Goal: Task Accomplishment & Management: Manage account settings

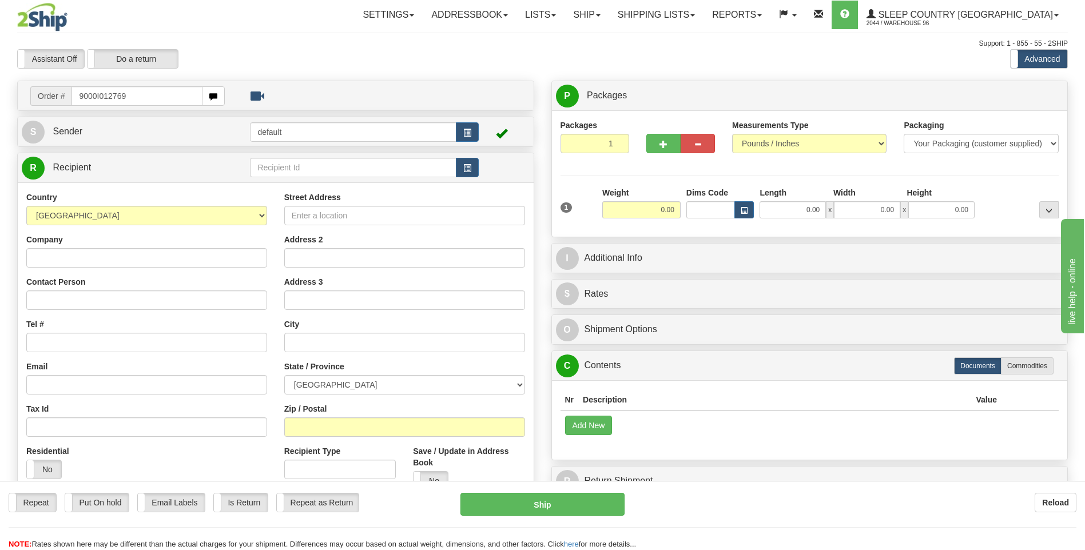
type input "9000I012769"
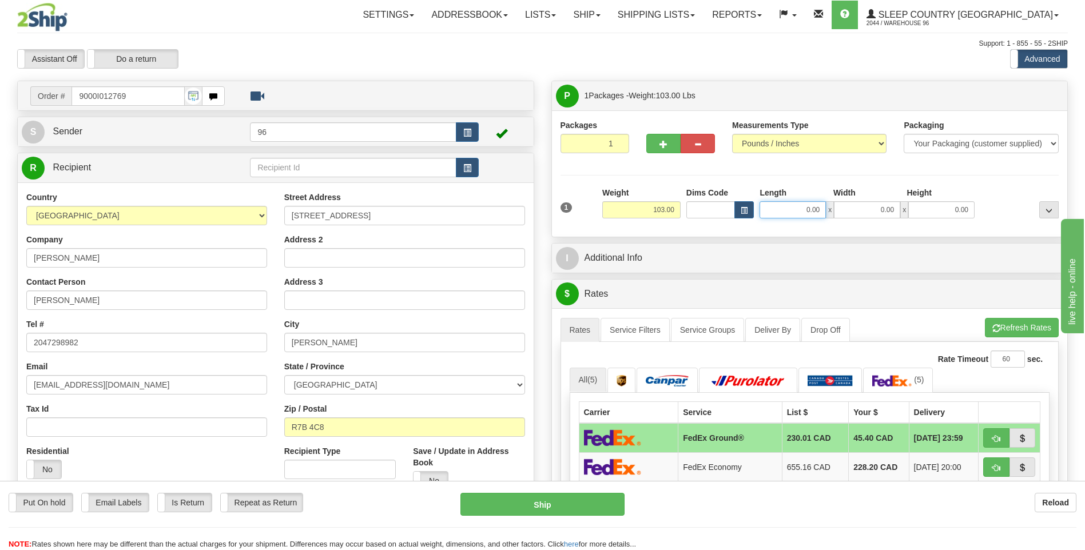
click at [819, 211] on input "0.00" at bounding box center [792, 209] width 66 height 17
type input "19.00"
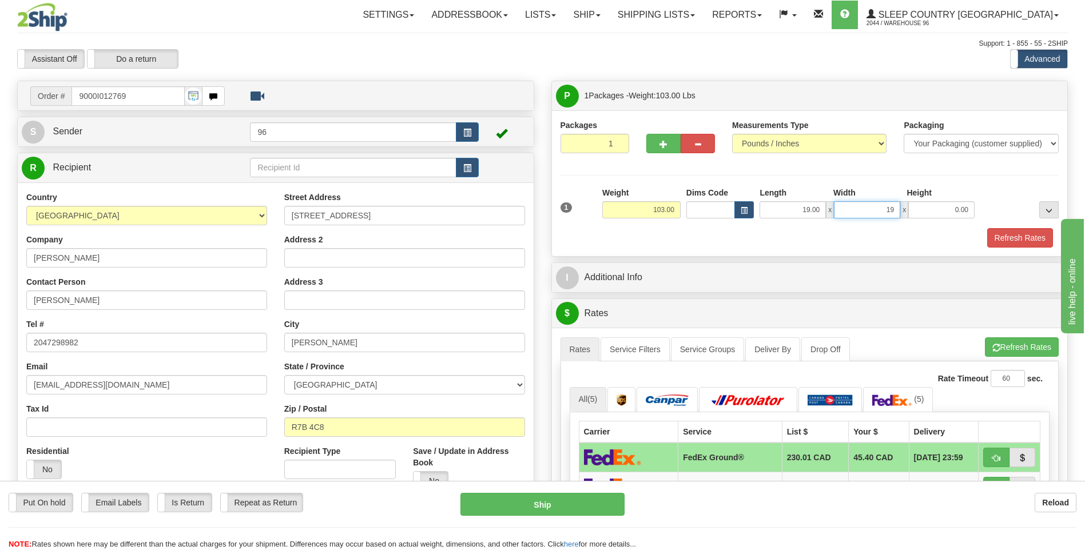
type input "19.00"
type input "444.00"
click at [959, 214] on input "444.00" at bounding box center [941, 209] width 66 height 17
type input "44.00"
drag, startPoint x: 1040, startPoint y: 245, endPoint x: 1025, endPoint y: 234, distance: 18.1
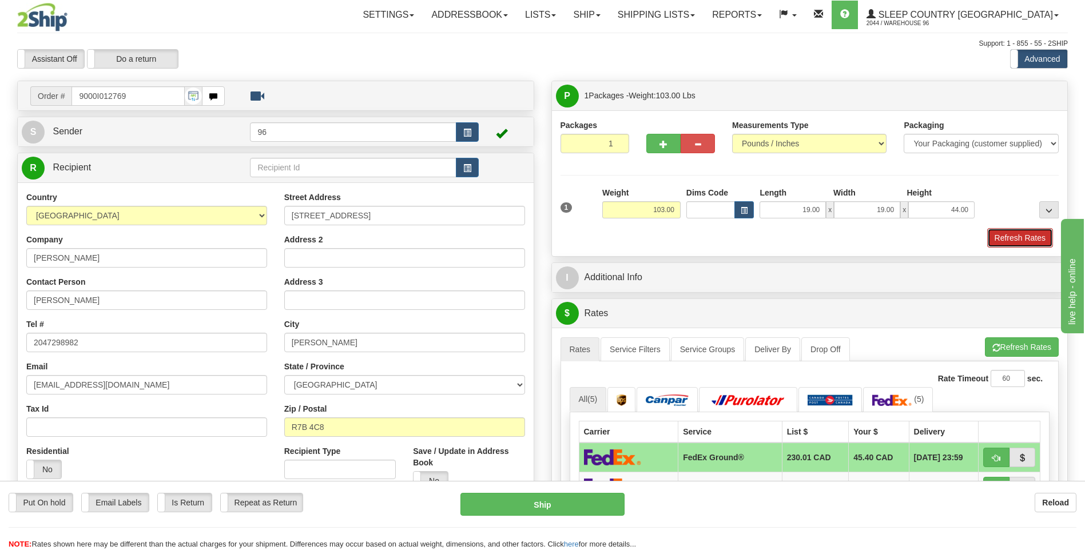
click at [1040, 245] on button "Refresh Rates" at bounding box center [1020, 237] width 66 height 19
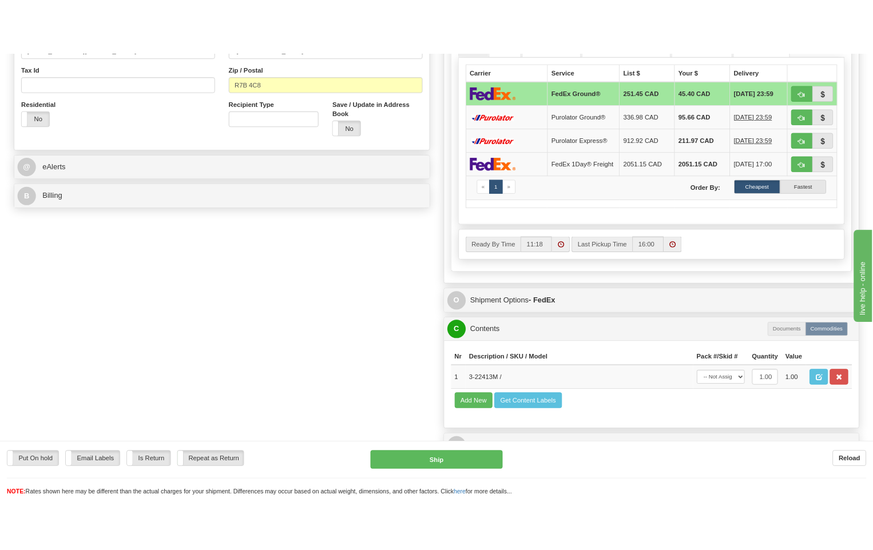
scroll to position [572, 0]
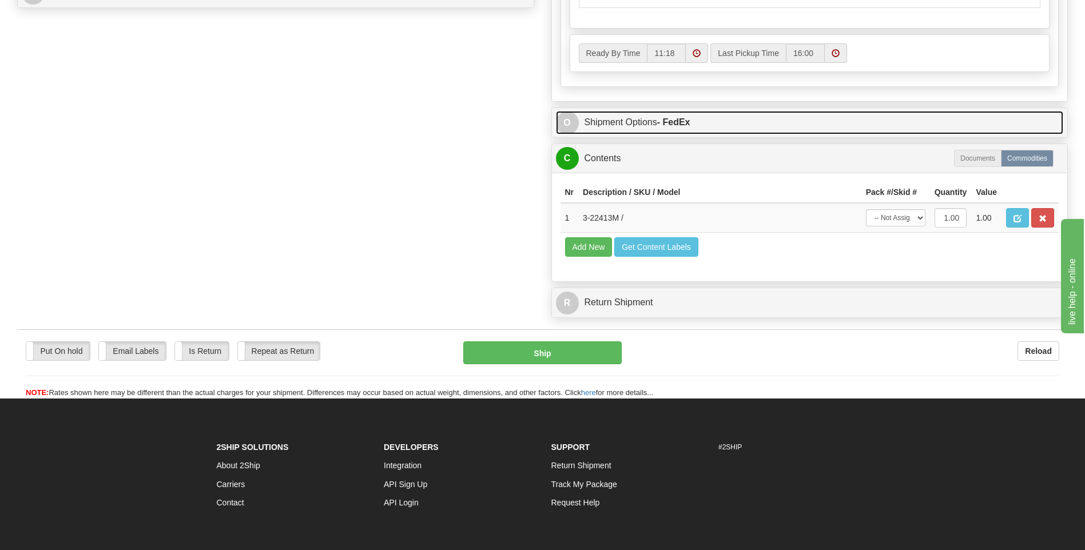
click at [671, 122] on strong "- FedEx" at bounding box center [673, 122] width 33 height 10
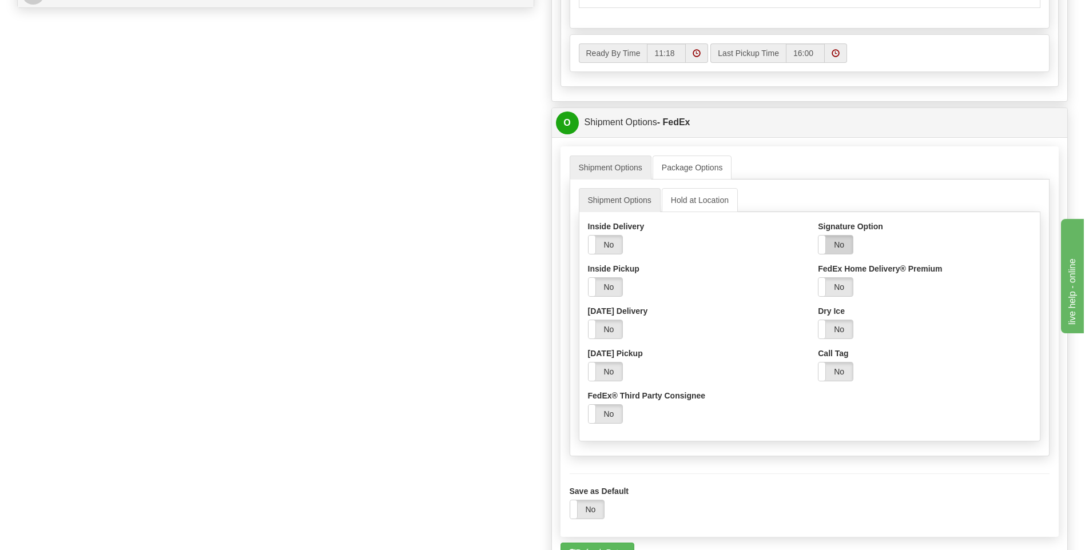
click at [842, 246] on label "No" at bounding box center [835, 245] width 34 height 18
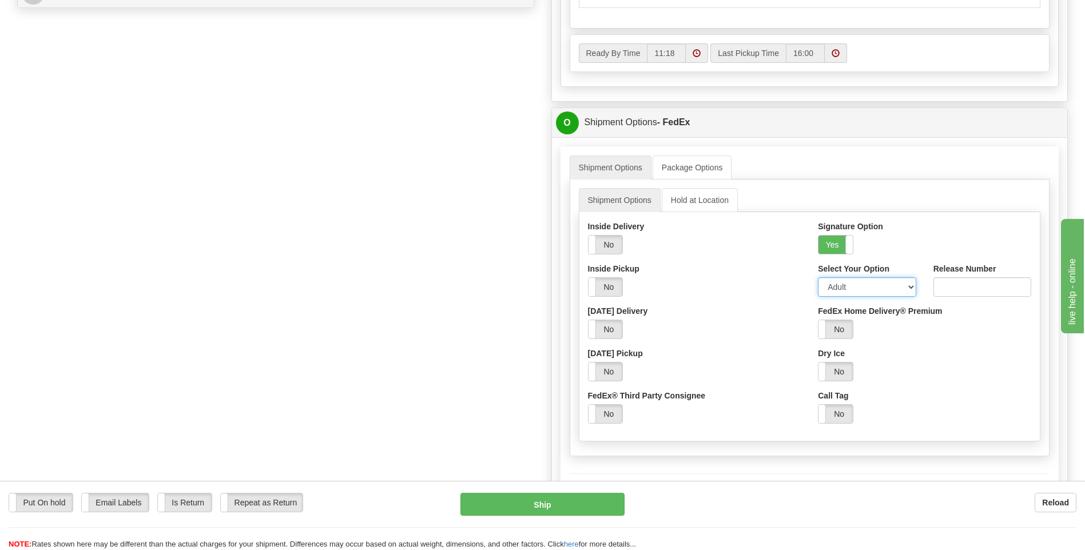
click at [847, 288] on select "Adult Direct Indirect No Signature Required Service Default" at bounding box center [867, 286] width 98 height 19
select select "2"
click at [818, 280] on select "Adult Direct Indirect No Signature Required Service Default" at bounding box center [867, 286] width 98 height 19
click at [576, 502] on button "Ship" at bounding box center [542, 504] width 164 height 23
type input "92"
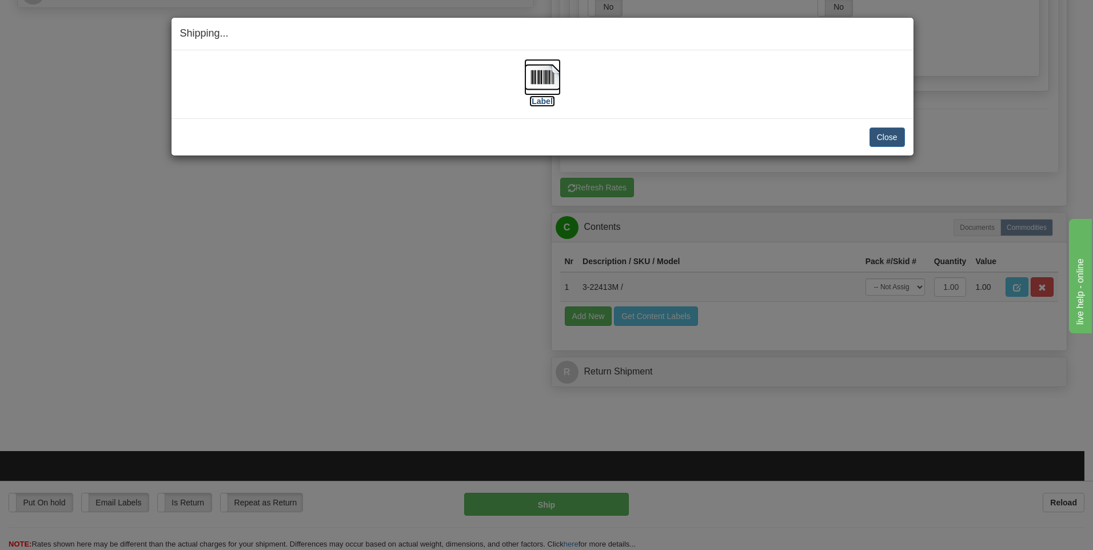
click at [540, 70] on img at bounding box center [542, 77] width 37 height 37
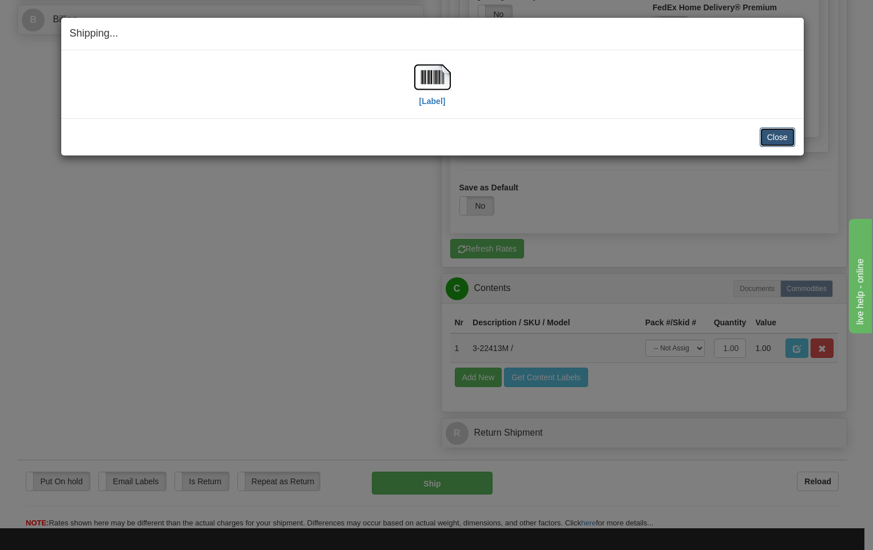
click at [782, 141] on button "Close" at bounding box center [776, 137] width 35 height 19
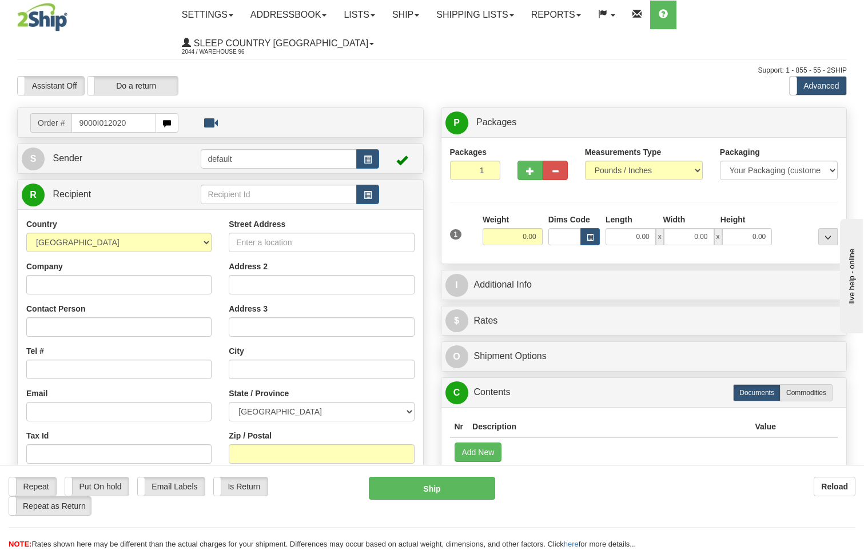
type input "9000I012020"
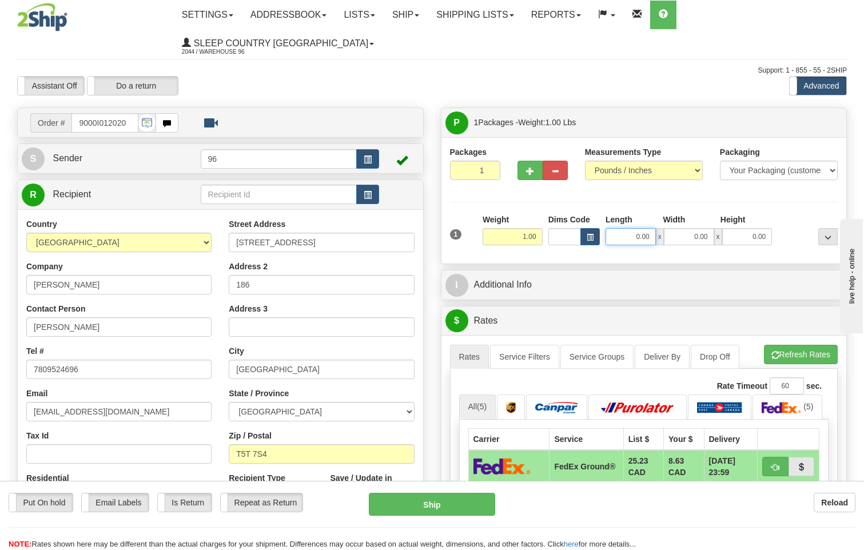
click at [654, 228] on input "0.00" at bounding box center [631, 236] width 50 height 17
type input "10.00"
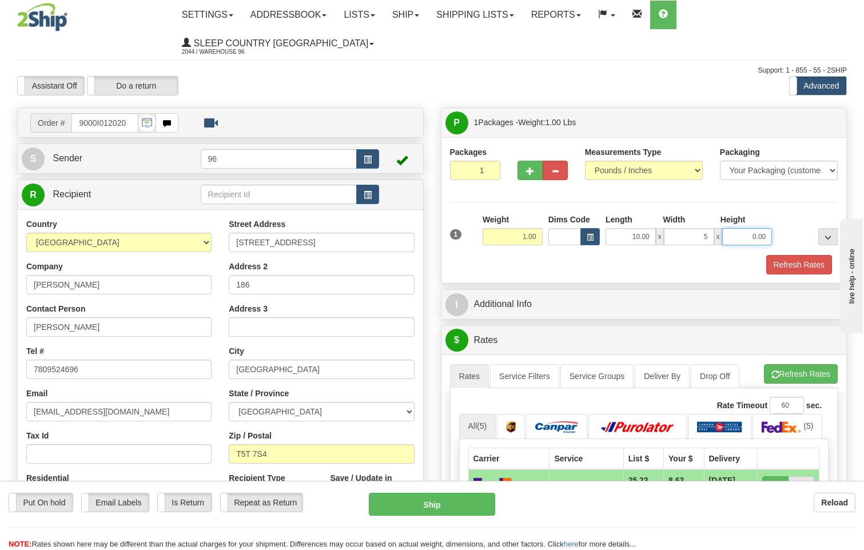
type input "5.00"
type input "1.00"
click at [791, 255] on button "Refresh Rates" at bounding box center [799, 264] width 66 height 19
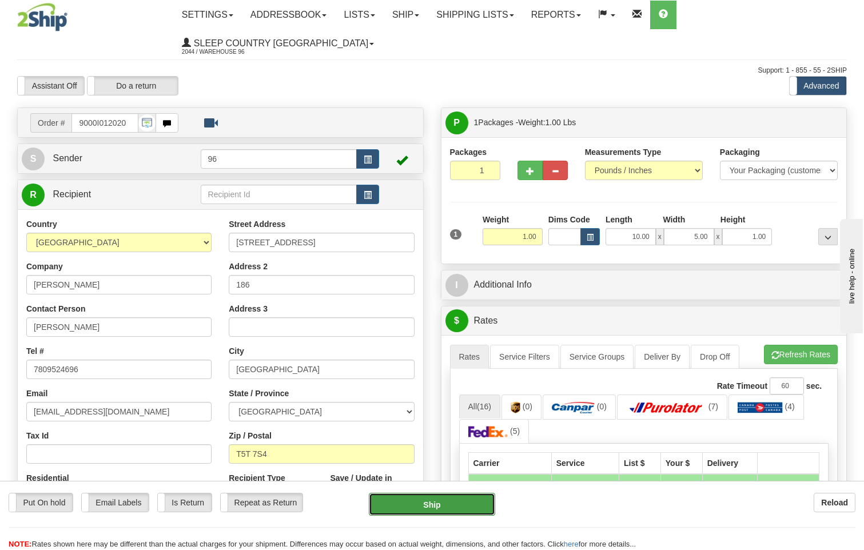
click at [444, 503] on button "Ship" at bounding box center [432, 504] width 127 height 23
type input "DOM.EP"
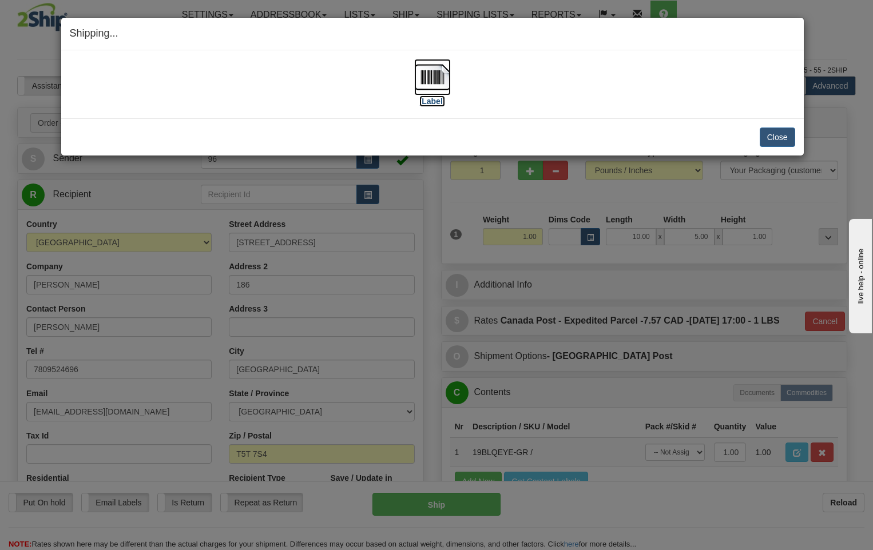
click at [437, 79] on img at bounding box center [432, 77] width 37 height 37
click at [781, 141] on button "Close" at bounding box center [776, 137] width 35 height 19
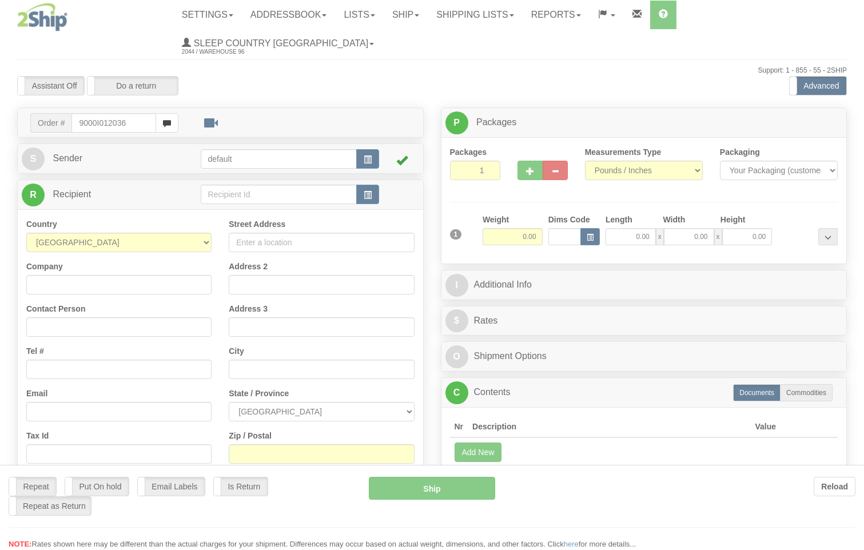
type input "9000I012036"
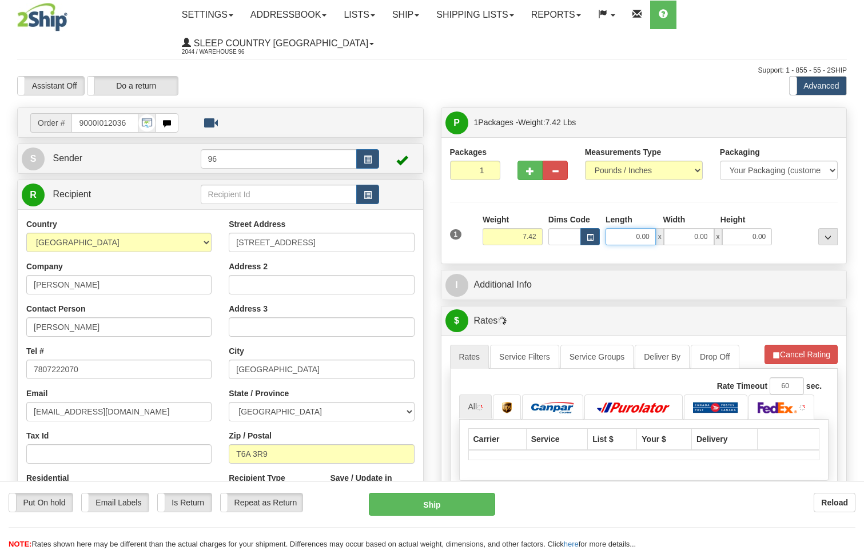
click at [653, 228] on input "0.00" at bounding box center [631, 236] width 50 height 17
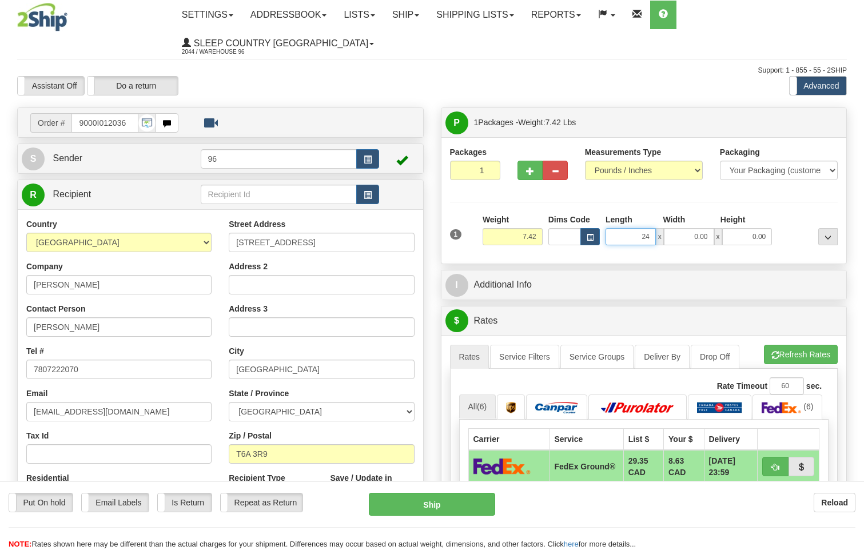
type input "24.00"
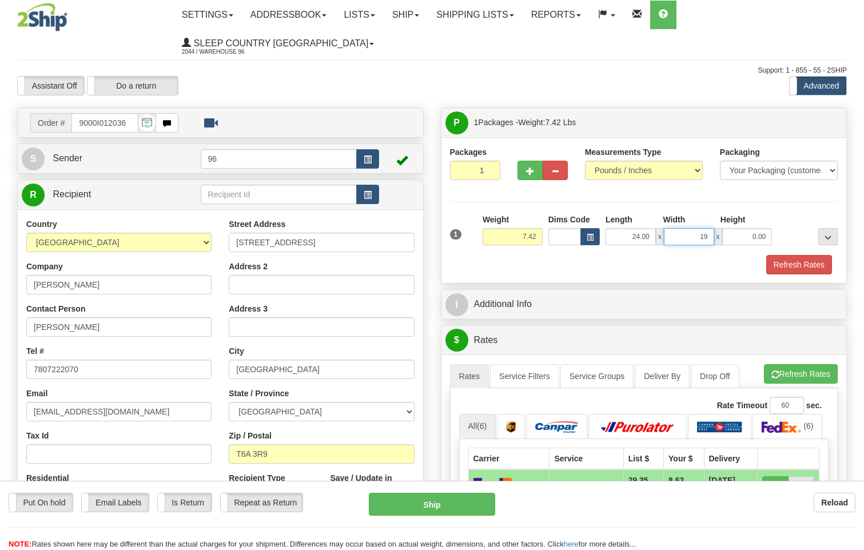
type input "19.00"
type input "5"
type input "15.00"
click at [804, 255] on button "Refresh Rates" at bounding box center [799, 264] width 66 height 19
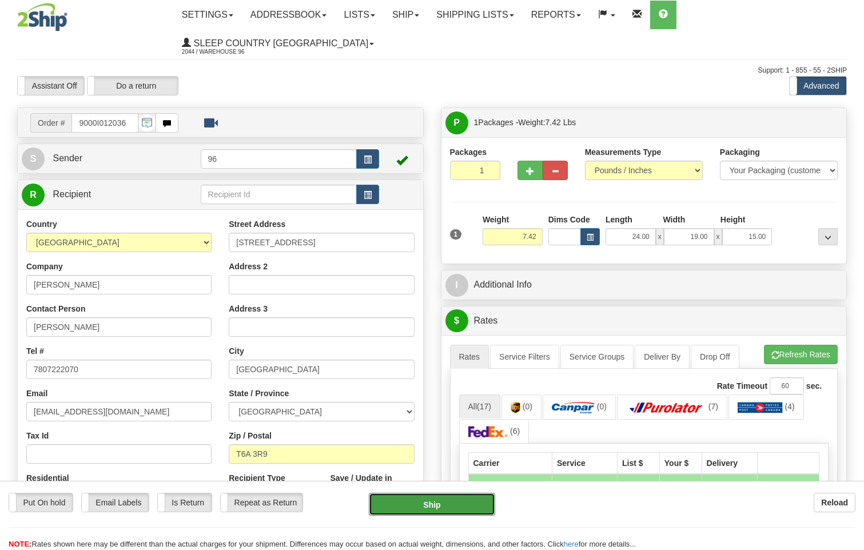
click at [472, 508] on button "Ship" at bounding box center [432, 504] width 127 height 23
type input "92"
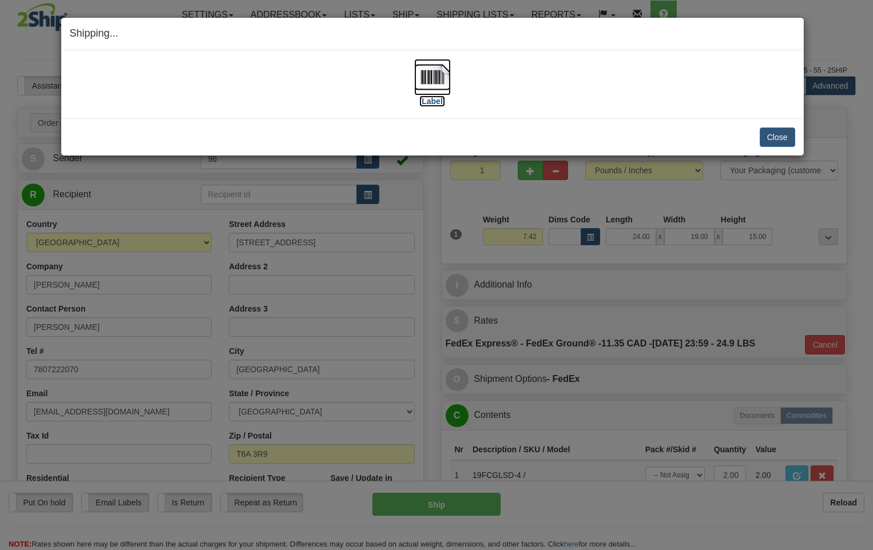
click at [433, 75] on img at bounding box center [432, 77] width 37 height 37
click at [774, 136] on button "Close" at bounding box center [776, 137] width 35 height 19
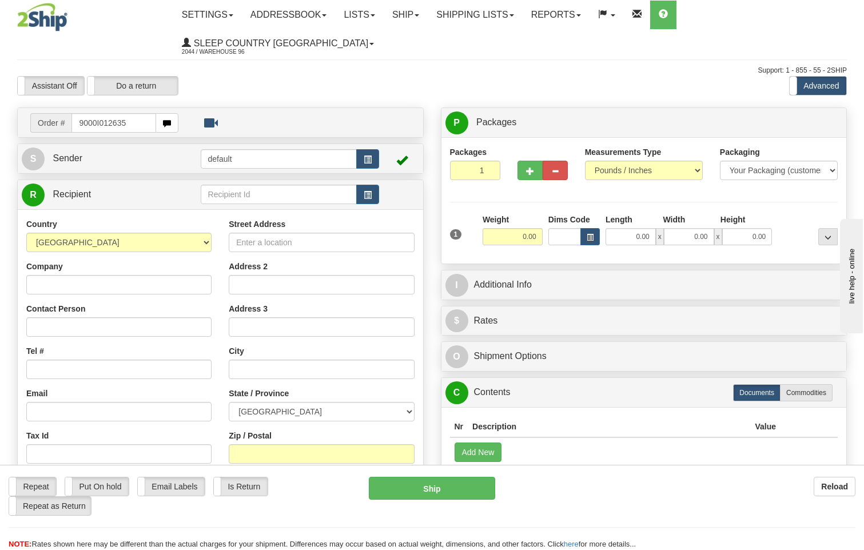
type input "9000I012635"
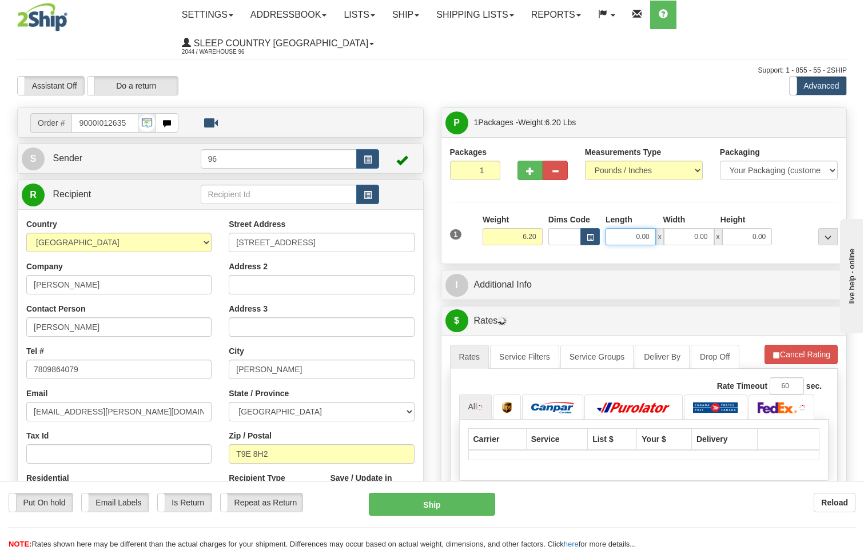
click at [647, 228] on input "0.00" at bounding box center [631, 236] width 50 height 17
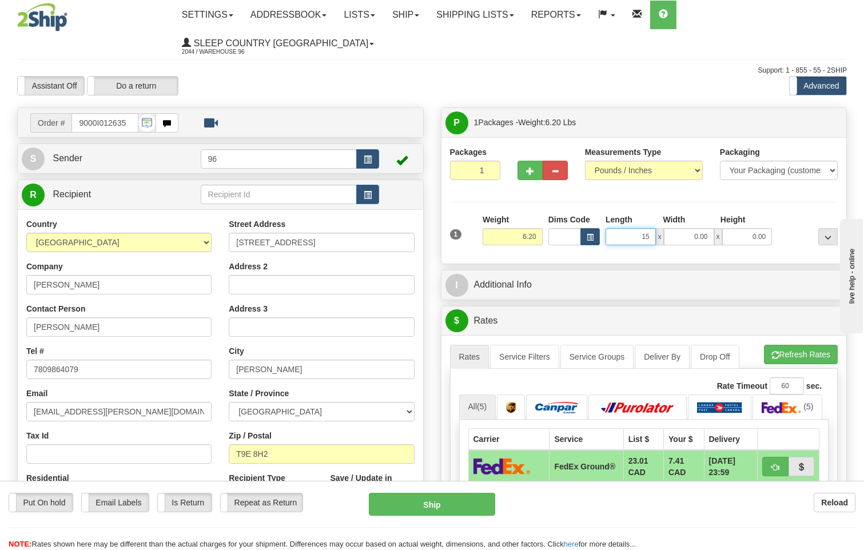
type input "15.00"
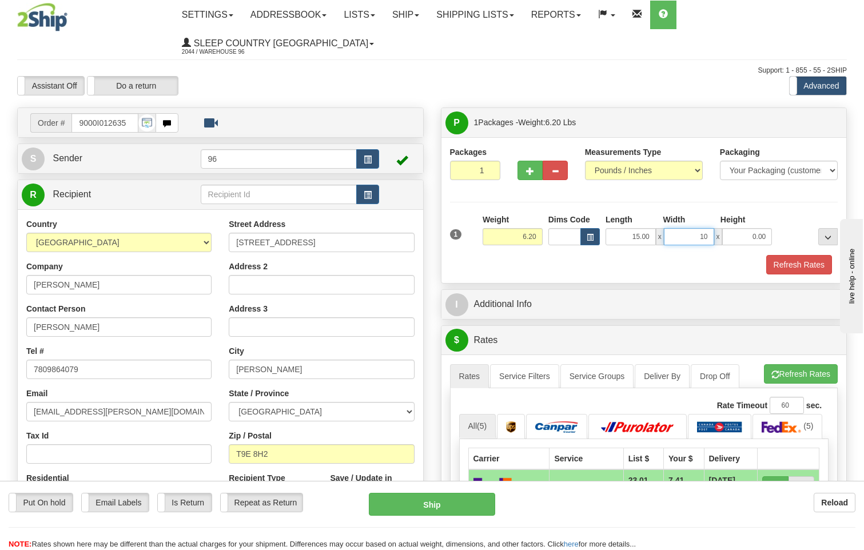
type input "10.00"
click at [797, 255] on button "Refresh Rates" at bounding box center [799, 264] width 66 height 19
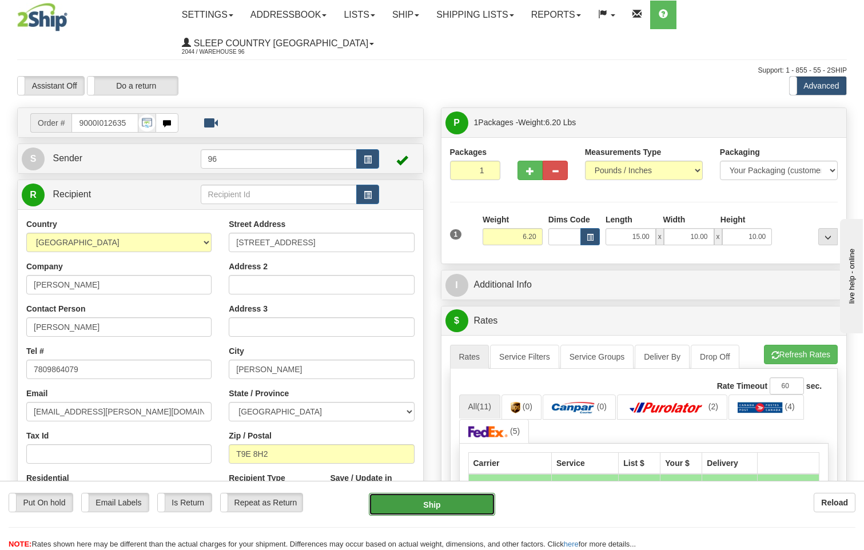
click at [455, 499] on button "Ship" at bounding box center [432, 504] width 127 height 23
type input "92"
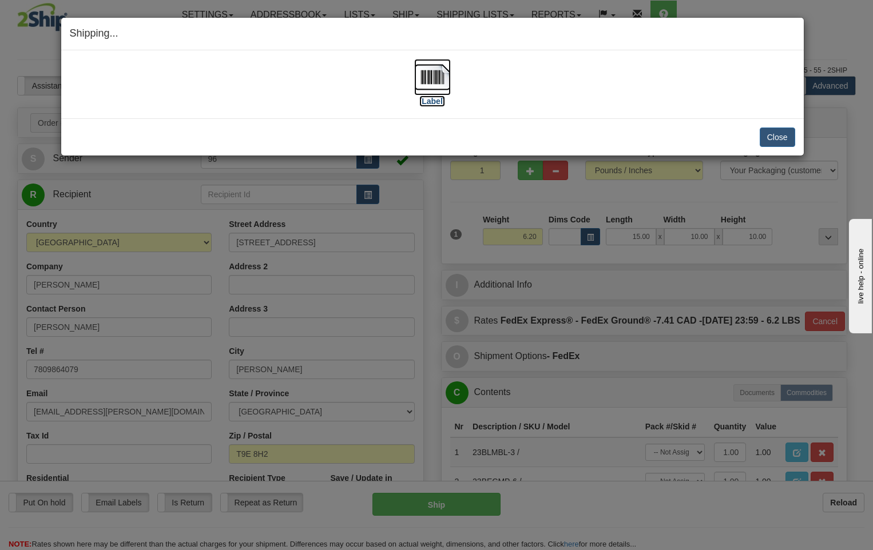
click at [443, 79] on img at bounding box center [432, 77] width 37 height 37
click at [768, 136] on button "Close" at bounding box center [776, 137] width 35 height 19
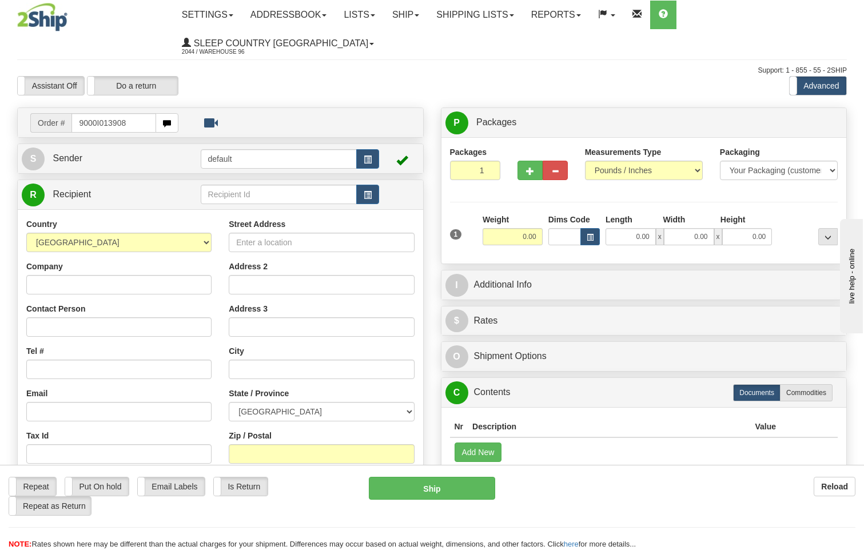
type input "9000I013908"
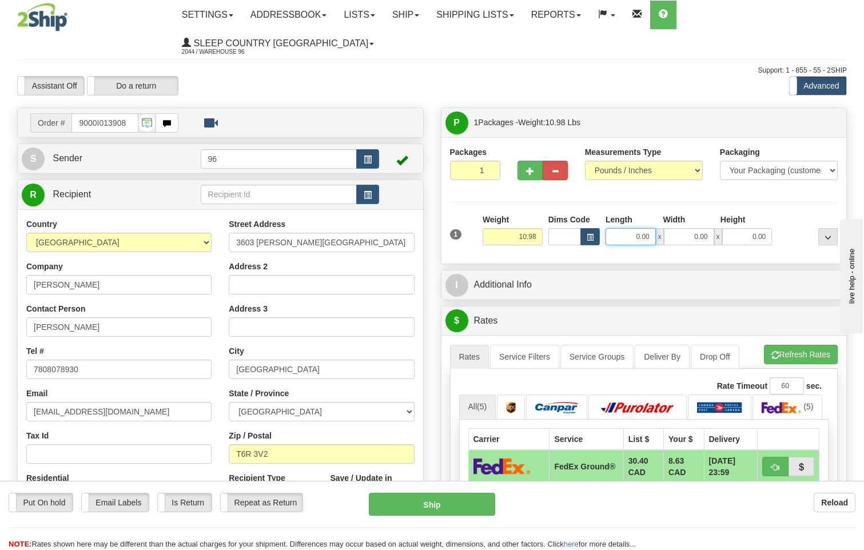
click at [654, 228] on input "0.00" at bounding box center [631, 236] width 50 height 17
type input "17.00"
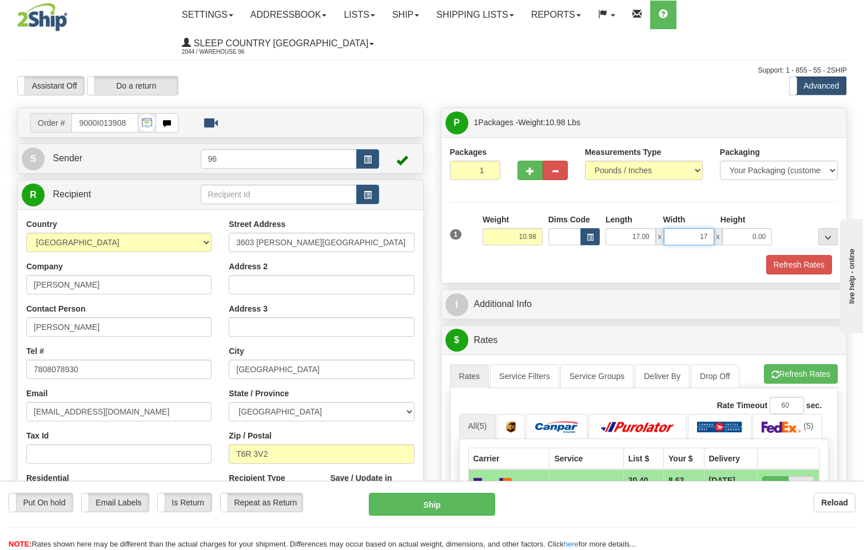
type input "17.00"
type input "8.00"
click at [794, 255] on button "Refresh Rates" at bounding box center [799, 264] width 66 height 19
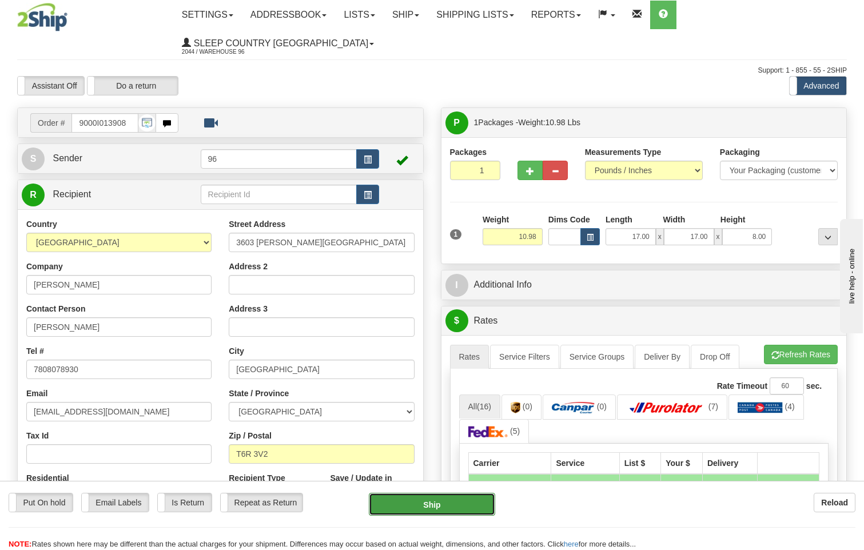
click at [443, 503] on button "Ship" at bounding box center [432, 504] width 127 height 23
type input "92"
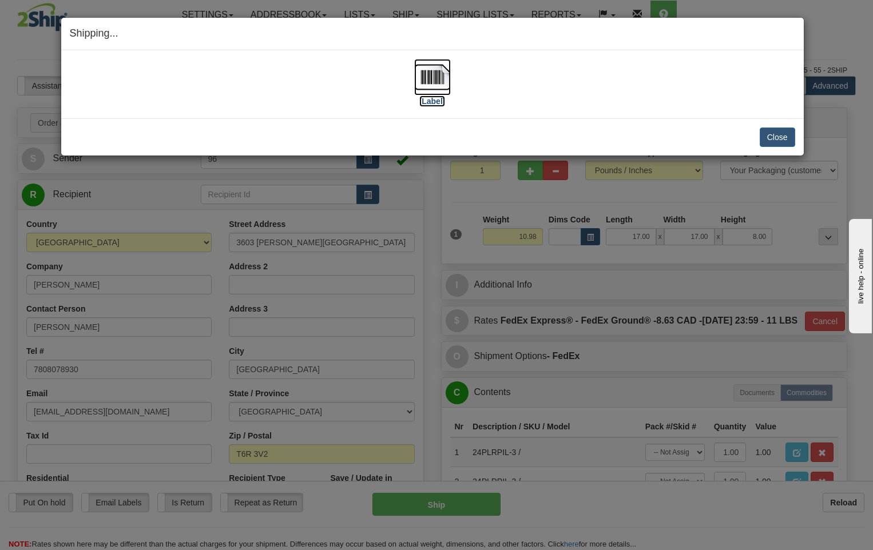
click at [428, 79] on img at bounding box center [432, 77] width 37 height 37
click at [778, 143] on button "Close" at bounding box center [776, 137] width 35 height 19
click at [776, 136] on button "Close" at bounding box center [776, 137] width 35 height 19
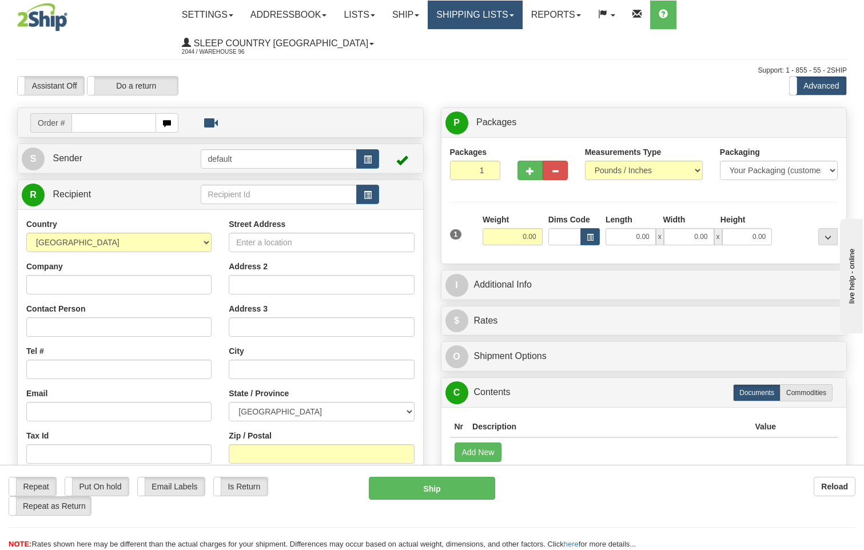
drag, startPoint x: 506, startPoint y: 10, endPoint x: 506, endPoint y: 21, distance: 10.9
click at [506, 10] on link "Shipping lists" at bounding box center [475, 15] width 94 height 29
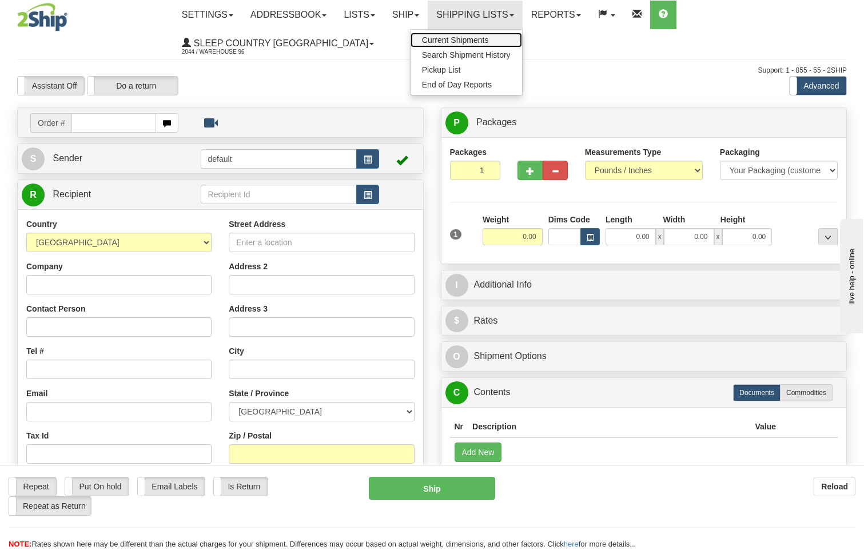
click at [486, 39] on span "Current Shipments" at bounding box center [455, 39] width 67 height 9
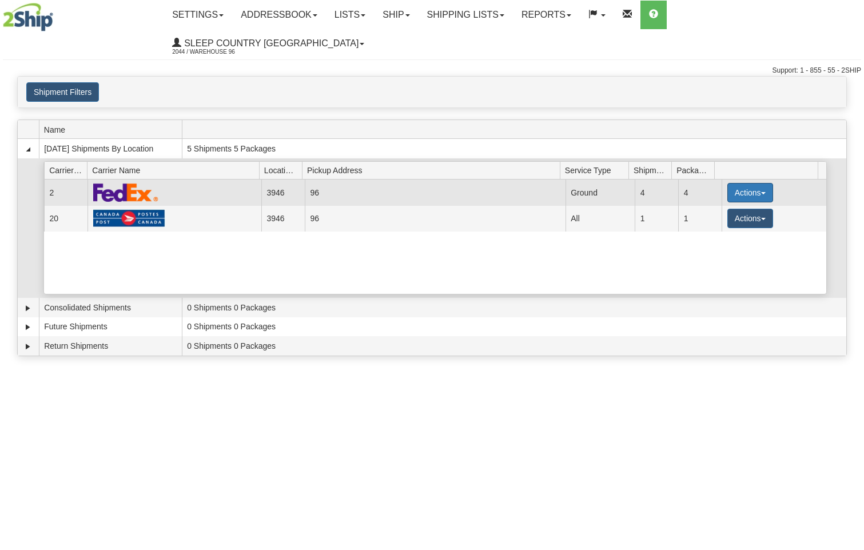
click at [749, 183] on button "Actions" at bounding box center [750, 192] width 46 height 19
click at [707, 210] on span "Details" at bounding box center [708, 214] width 31 height 8
click at [746, 183] on button "Actions" at bounding box center [750, 192] width 46 height 19
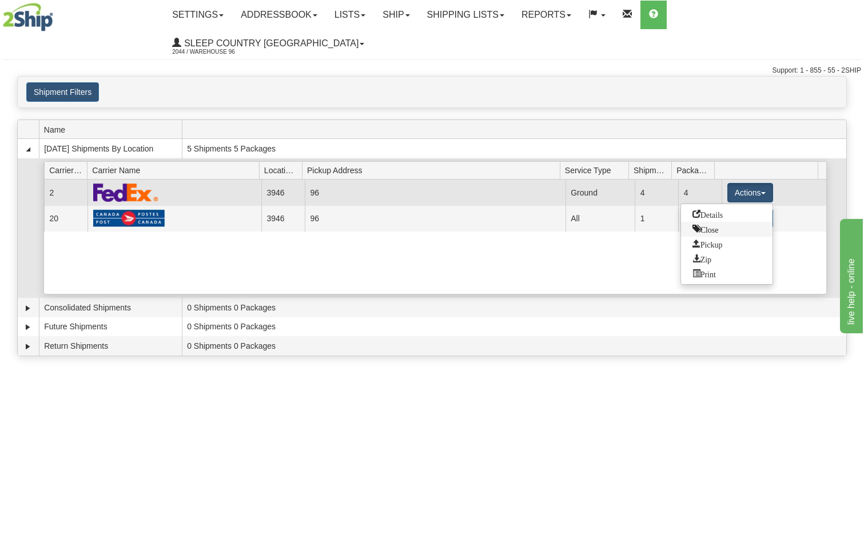
click at [721, 222] on link "Close" at bounding box center [727, 229] width 92 height 15
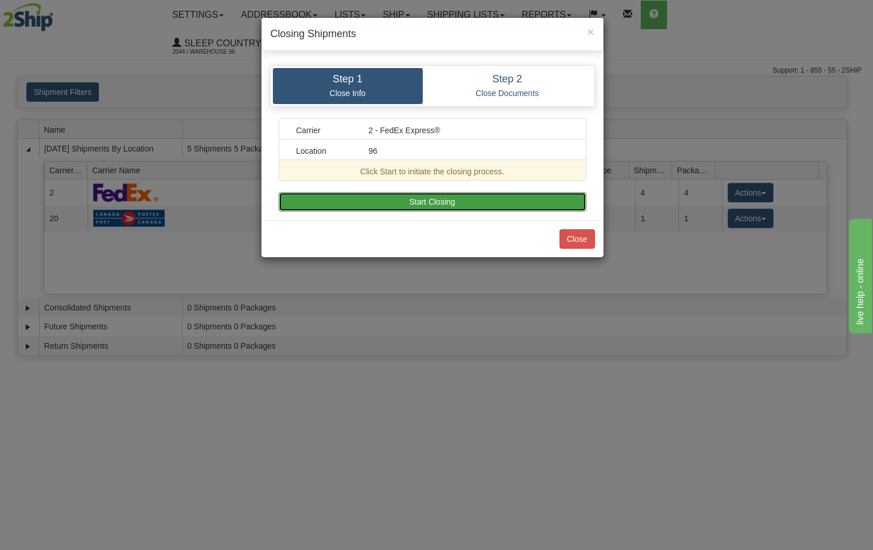
click at [480, 201] on button "Start Closing" at bounding box center [433, 201] width 308 height 19
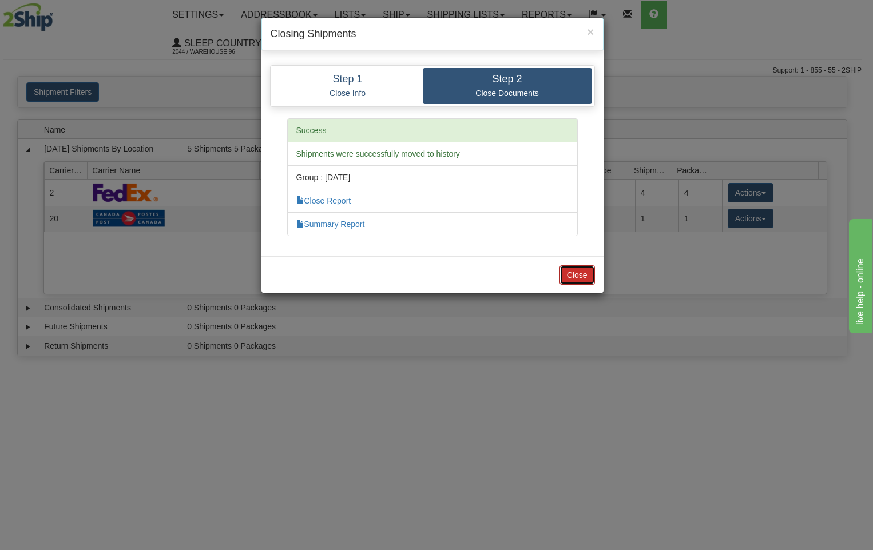
drag, startPoint x: 572, startPoint y: 273, endPoint x: 568, endPoint y: 278, distance: 6.1
click at [570, 277] on button "Close" at bounding box center [576, 274] width 35 height 19
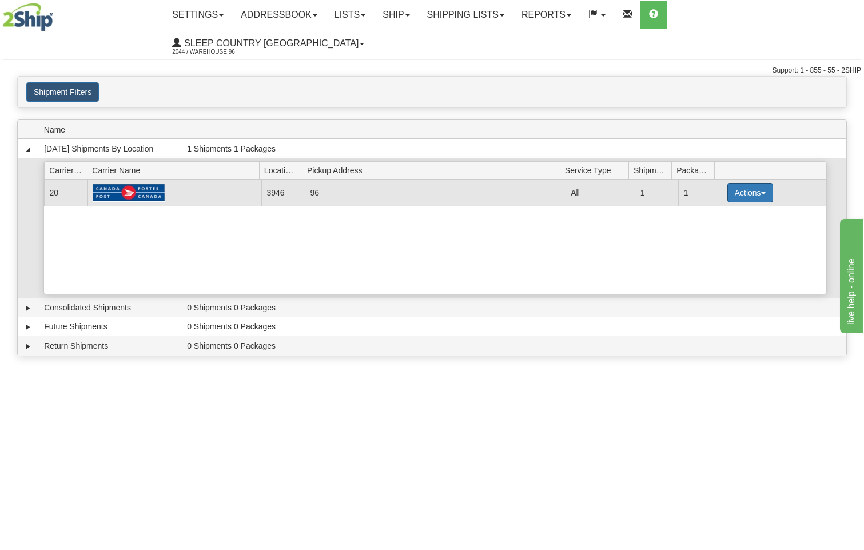
click at [749, 183] on button "Actions" at bounding box center [750, 192] width 46 height 19
click at [718, 225] on span "Close" at bounding box center [706, 229] width 26 height 8
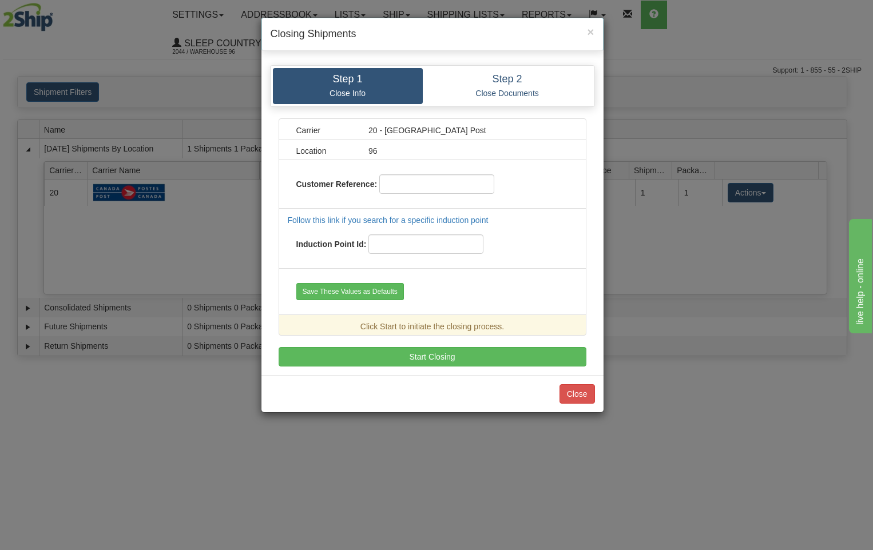
click at [458, 367] on div "Step 1 Close Info Step 2 Close Documents Carrier 20 - [GEOGRAPHIC_DATA] Post Lo…" at bounding box center [432, 216] width 342 height 319
click at [457, 368] on div "Step 1 Close Info Step 2 Close Documents Carrier 20 - [GEOGRAPHIC_DATA] Post Lo…" at bounding box center [432, 216] width 342 height 319
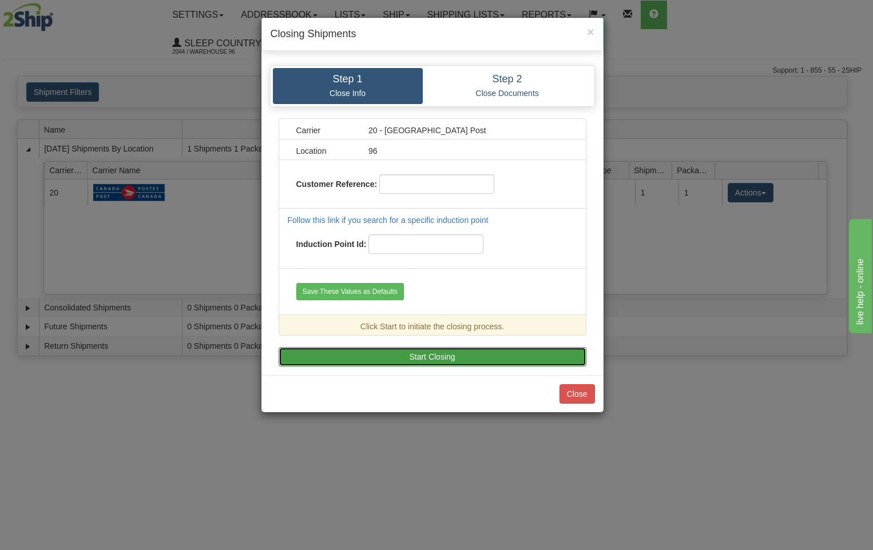
click at [469, 363] on button "Start Closing" at bounding box center [433, 356] width 308 height 19
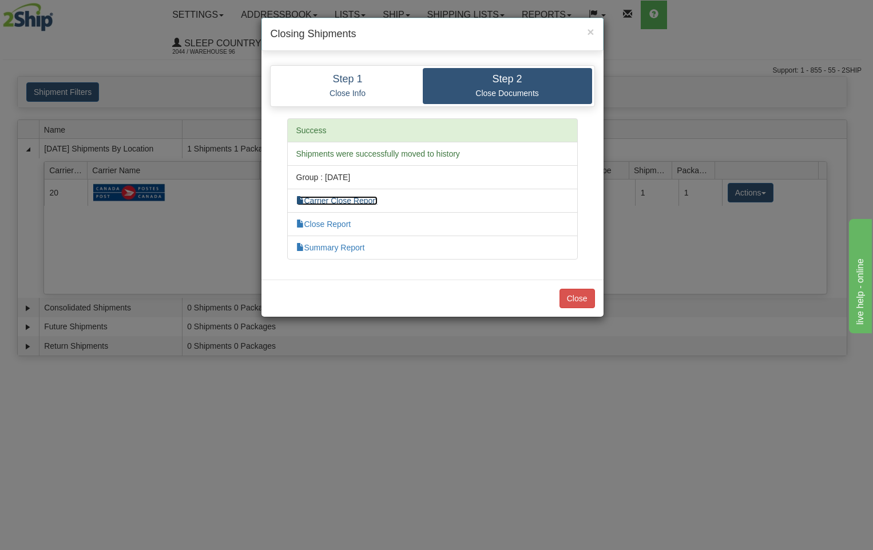
click at [364, 204] on link "Carrier Close Report" at bounding box center [336, 200] width 81 height 9
click at [335, 222] on link "Close Report" at bounding box center [323, 224] width 55 height 9
click at [340, 249] on link "Summary Report" at bounding box center [330, 247] width 69 height 9
click at [574, 304] on button "Close" at bounding box center [576, 298] width 35 height 19
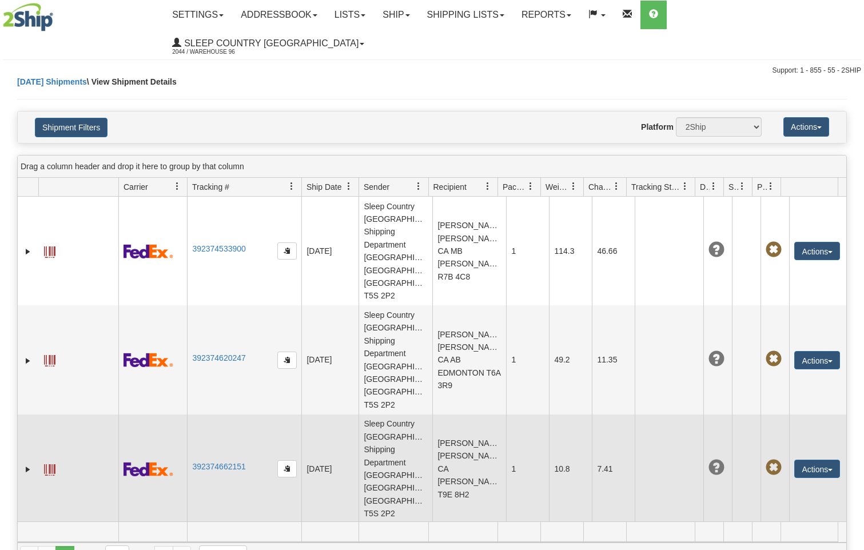
click at [47, 464] on span at bounding box center [49, 469] width 11 height 11
